Goal: Information Seeking & Learning: Learn about a topic

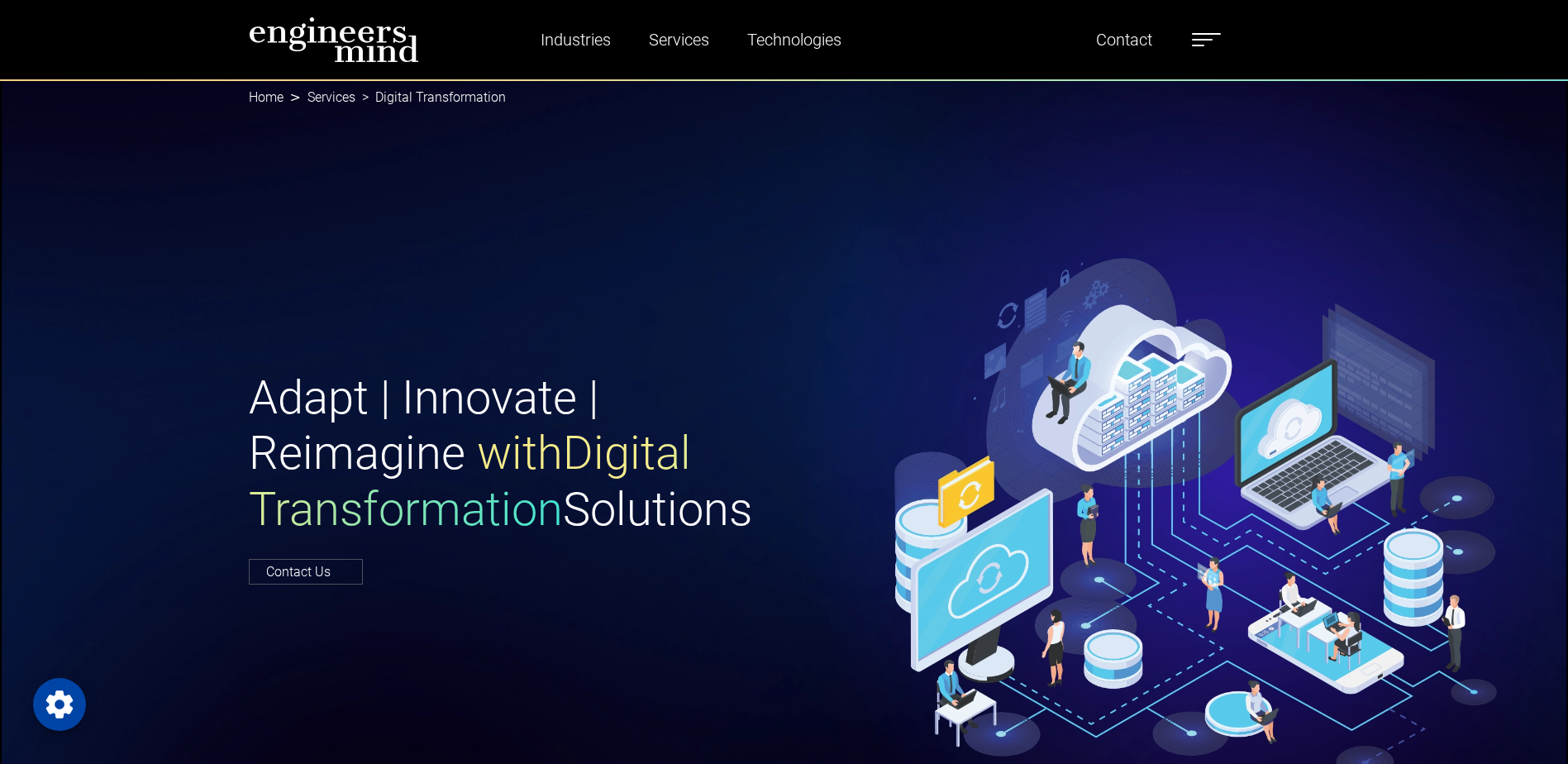
click at [284, 25] on img at bounding box center [334, 39] width 170 height 46
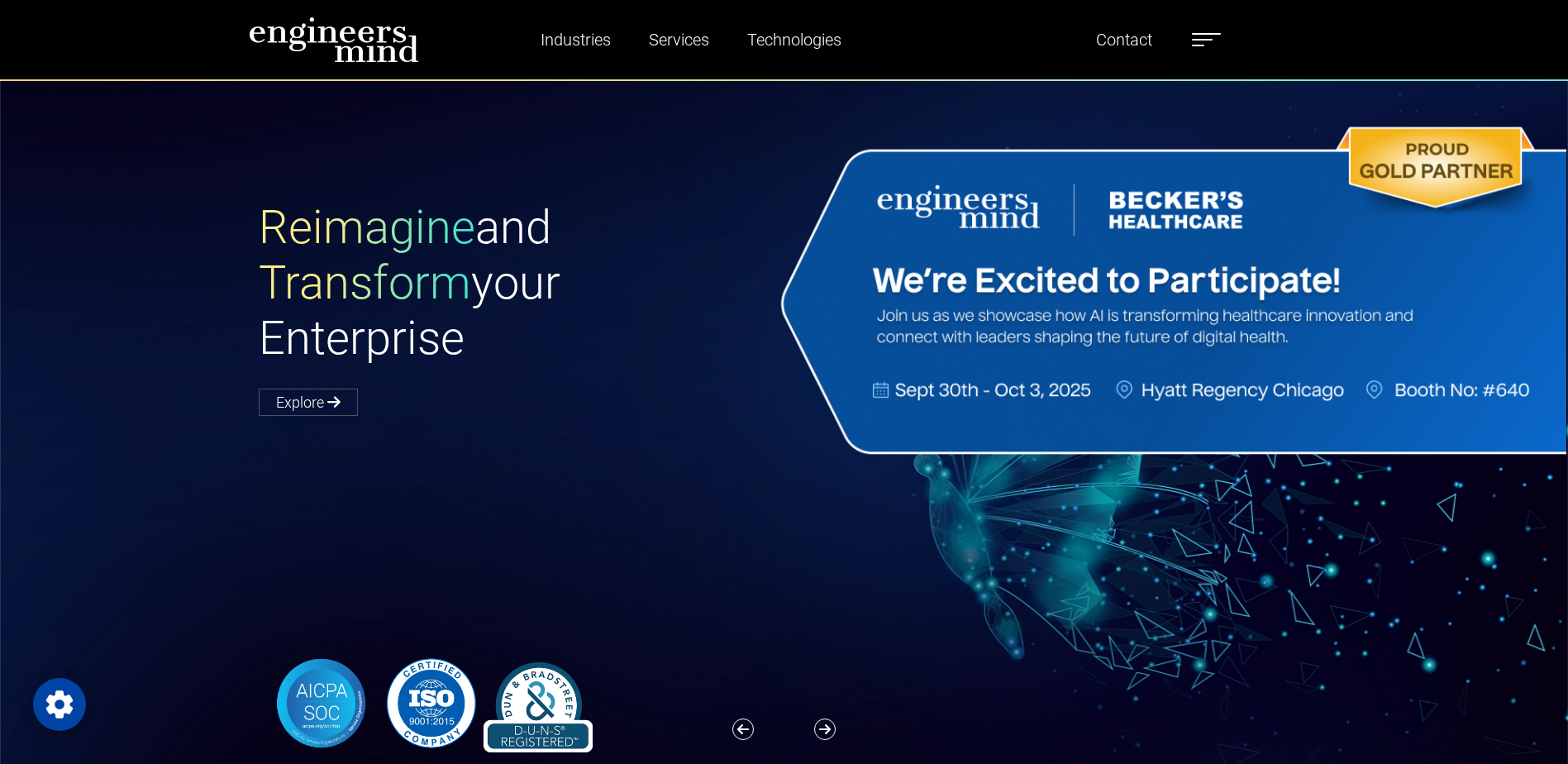
click at [1411, 522] on div "Reimagine and Transform your Enterprise Explore" at bounding box center [794, 476] width 1588 height 793
drag, startPoint x: 1410, startPoint y: 568, endPoint x: 1418, endPoint y: 565, distance: 8.5
click at [1410, 568] on div "Reimagine and Transform your Enterprise Explore" at bounding box center [794, 476] width 1588 height 793
click at [1197, 43] on label at bounding box center [1206, 40] width 29 height 22
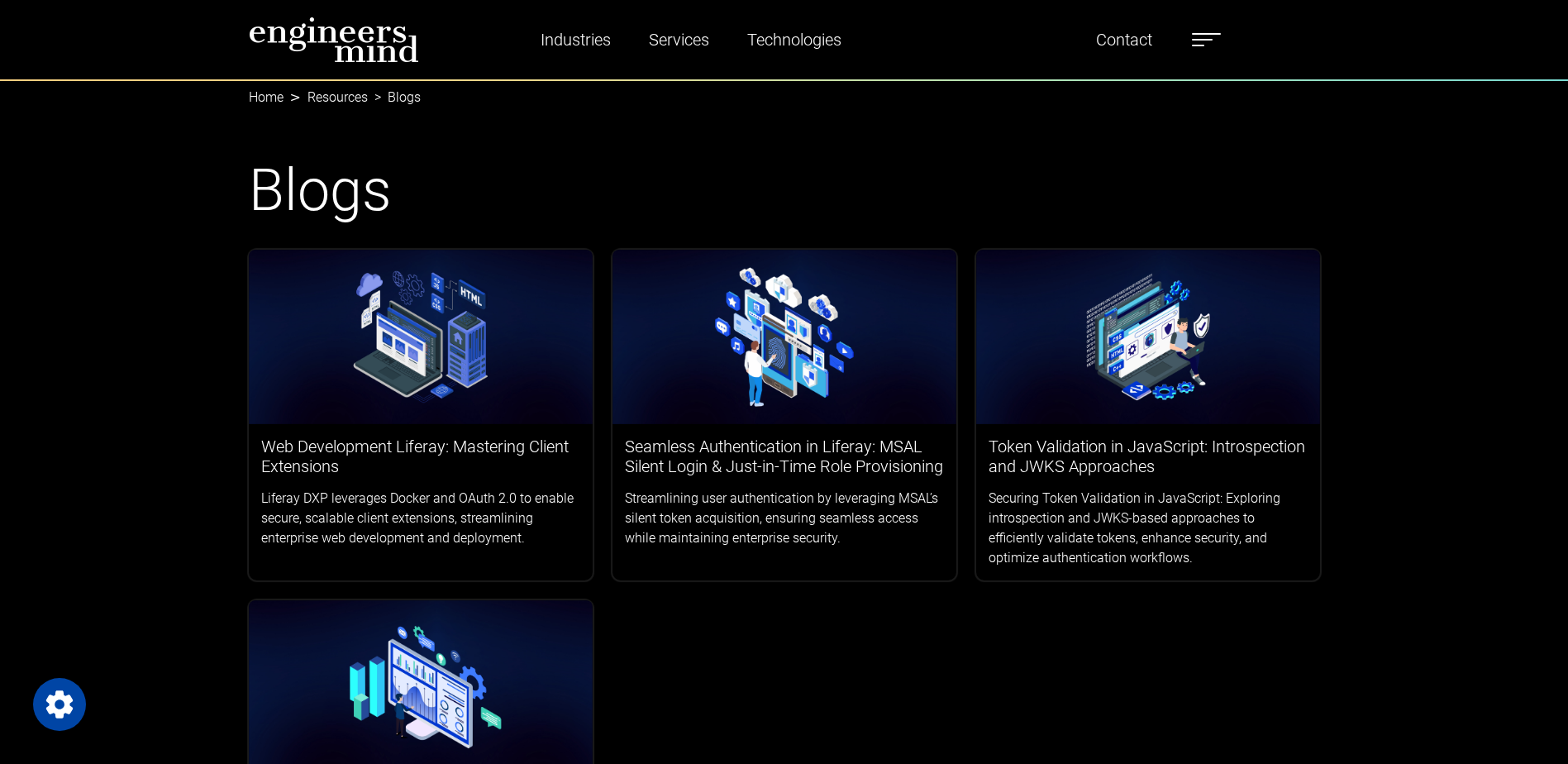
click at [1199, 32] on label at bounding box center [1206, 40] width 29 height 22
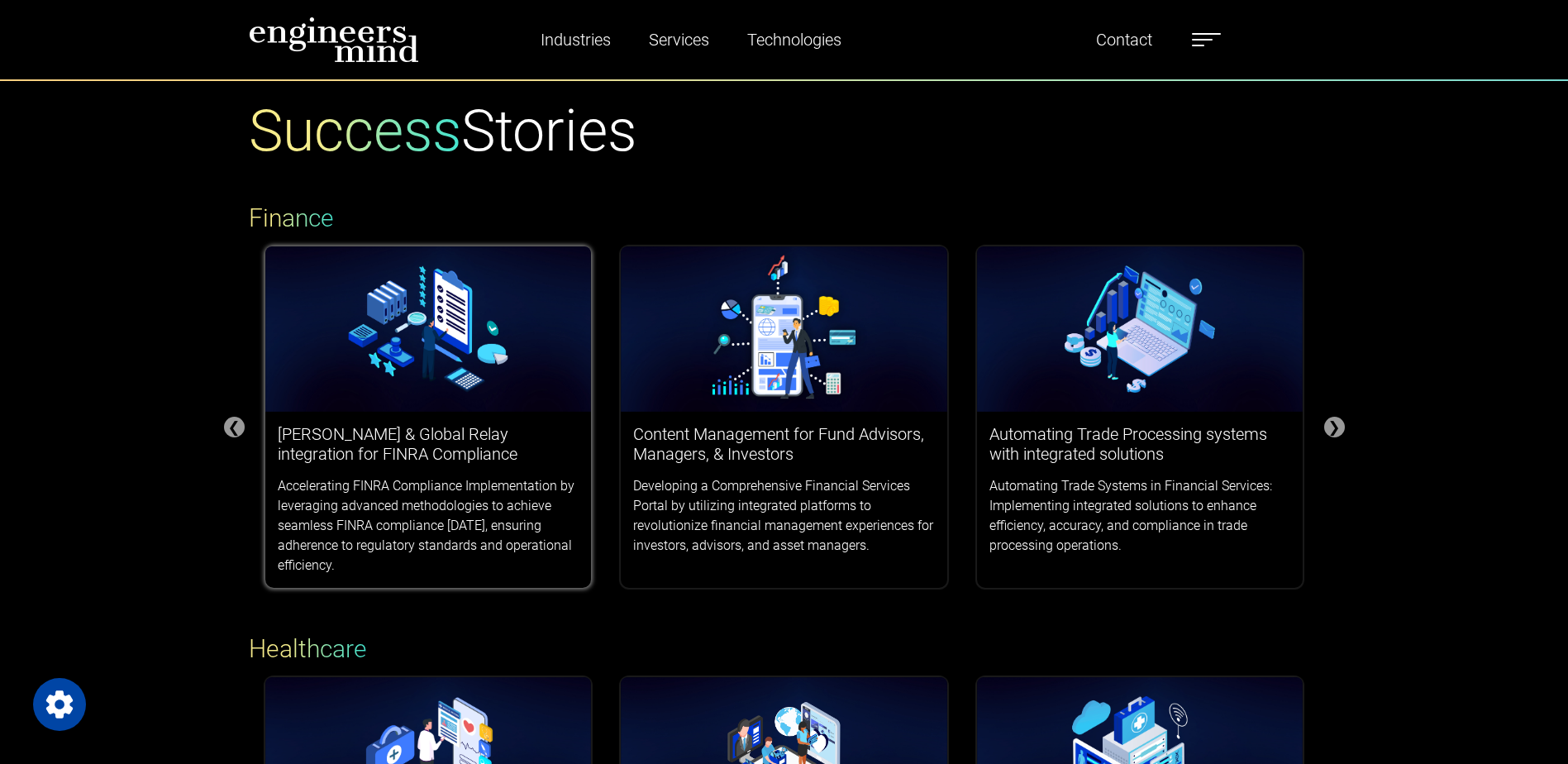
click at [402, 378] on img at bounding box center [428, 329] width 327 height 166
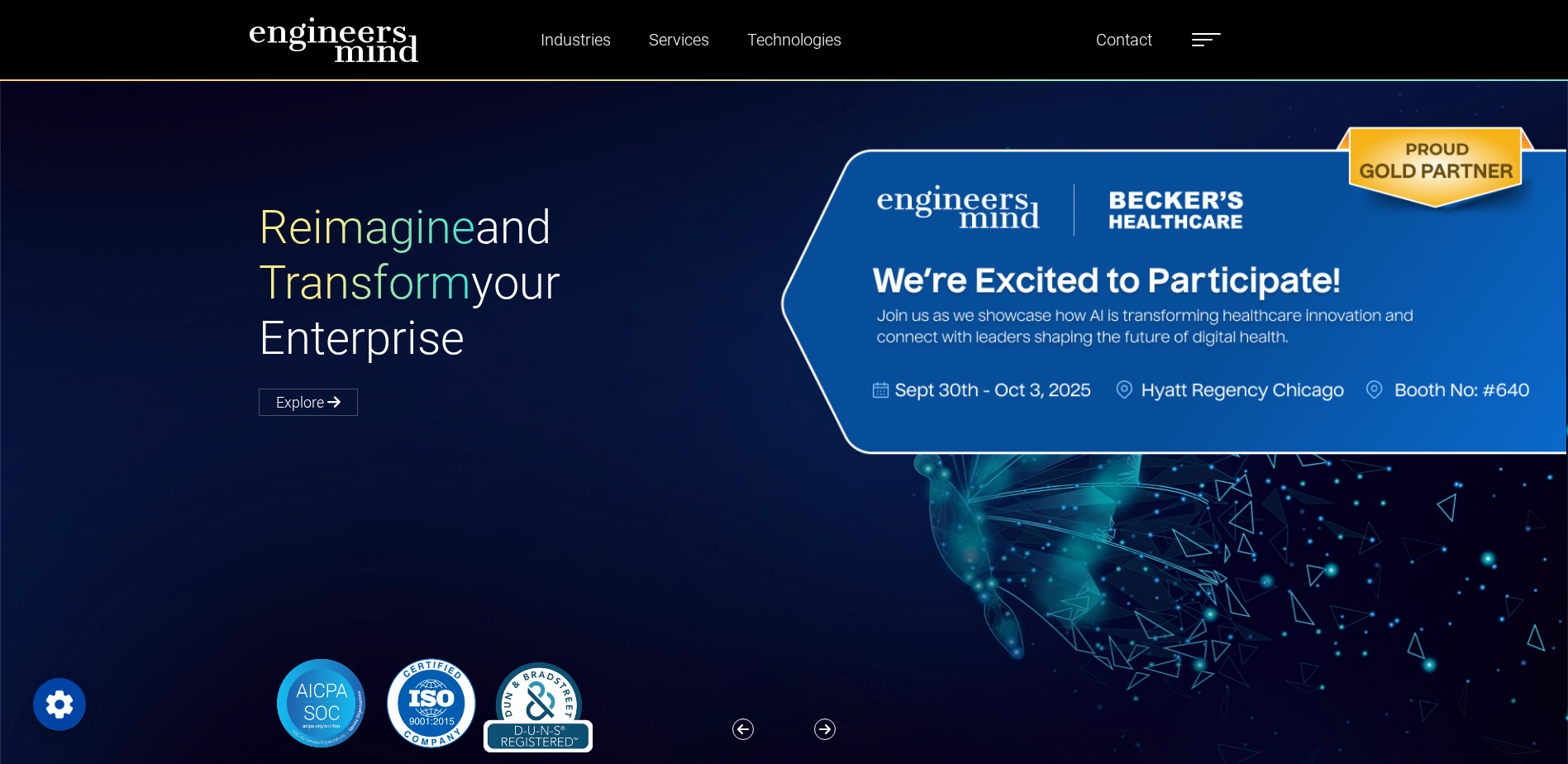
click at [1384, 469] on div "Reimagine and Transform your Enterprise Explore" at bounding box center [794, 476] width 1588 height 793
drag, startPoint x: 1386, startPoint y: 609, endPoint x: 1302, endPoint y: 568, distance: 93.5
click at [1386, 609] on div "Reimagine and Transform your Enterprise Explore" at bounding box center [794, 476] width 1588 height 793
